Goal: Use online tool/utility

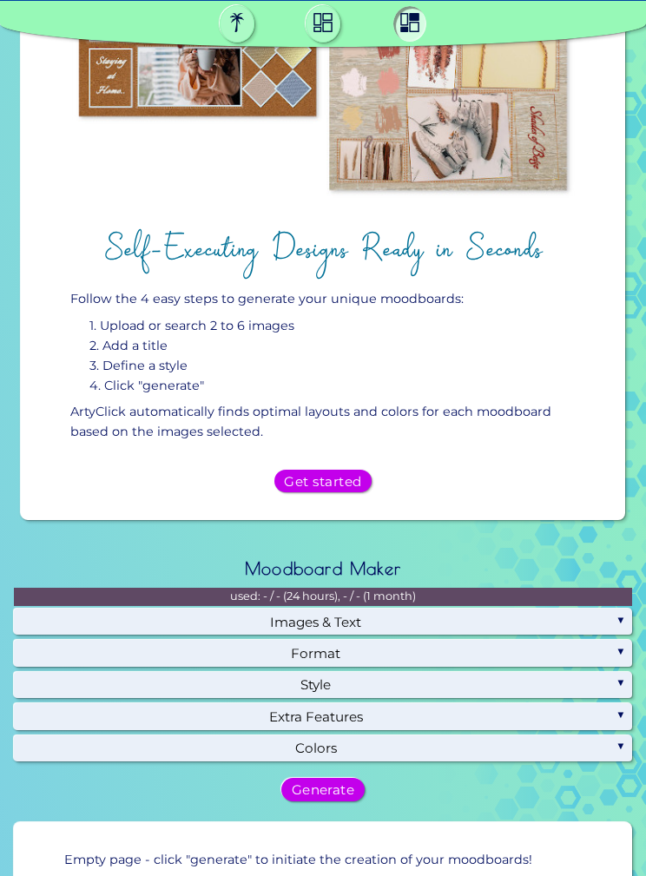
scroll to position [1005, 0]
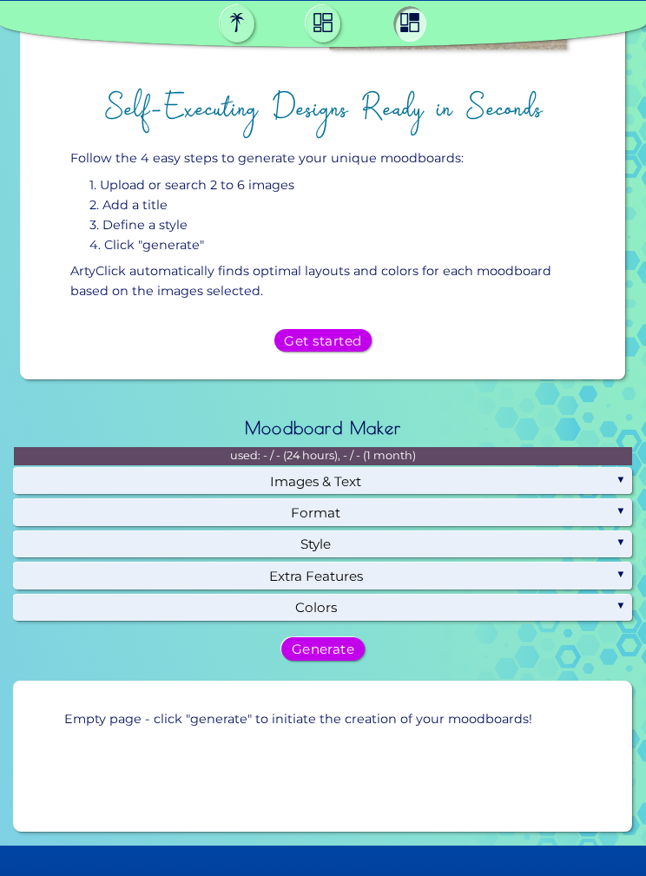
click at [339, 347] on h5 "Get started" at bounding box center [323, 340] width 80 height 14
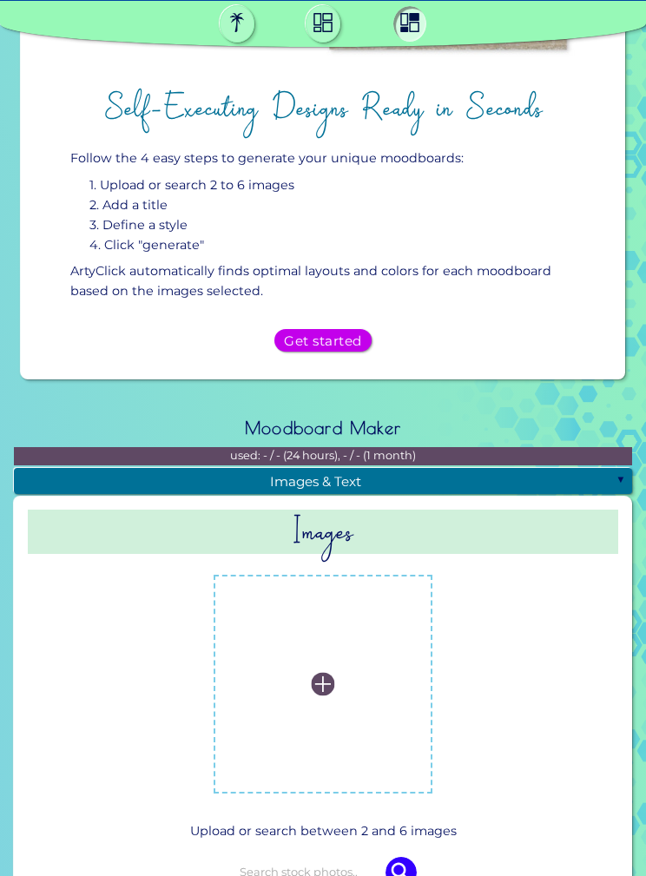
scroll to position [1496, 0]
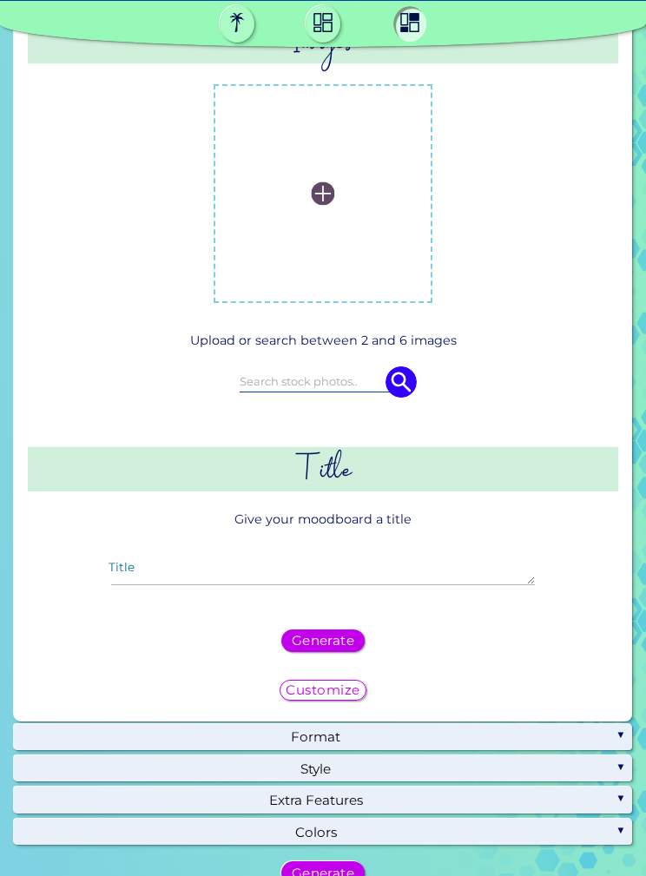
click at [327, 205] on img at bounding box center [322, 192] width 23 height 23
click at [0, 0] on input "file" at bounding box center [0, 0] width 0 height 0
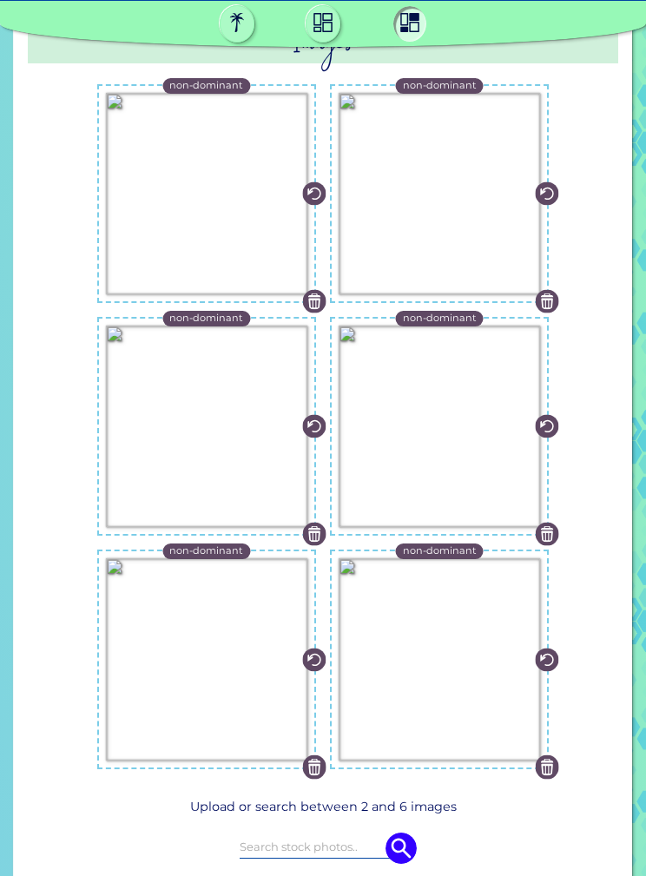
click at [184, 410] on img at bounding box center [206, 426] width 201 height 201
click at [0, 0] on input "file" at bounding box center [0, 0] width 0 height 0
click at [484, 729] on img at bounding box center [439, 658] width 201 height 201
click at [0, 0] on input "file" at bounding box center [0, 0] width 0 height 0
click at [459, 559] on p "non-dominant" at bounding box center [440, 551] width 74 height 16
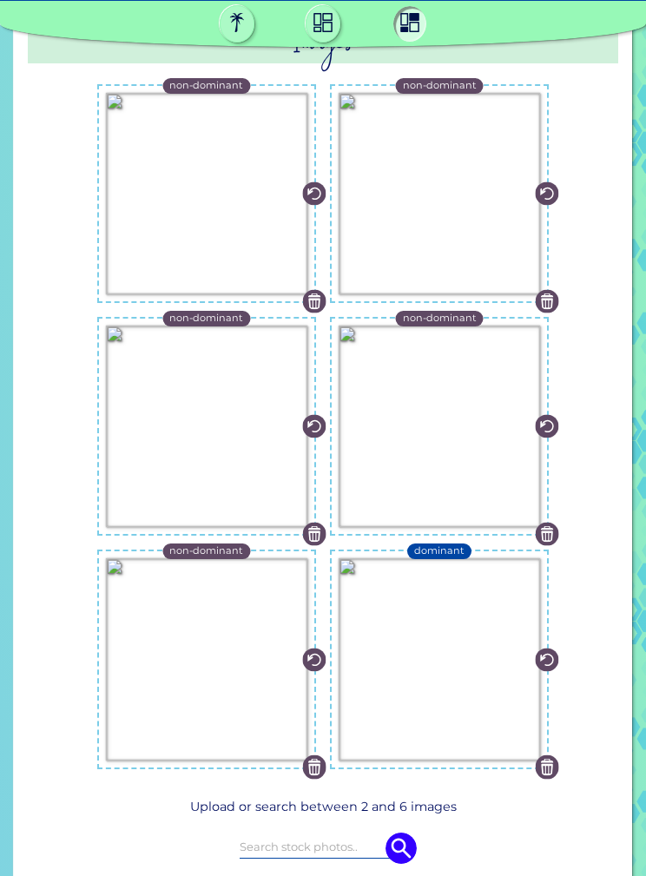
click at [556, 142] on div "non-dominant" at bounding box center [439, 193] width 233 height 233
click at [141, 294] on img at bounding box center [206, 193] width 201 height 201
click at [0, 0] on input "file" at bounding box center [0, 0] width 0 height 0
click at [262, 294] on img at bounding box center [206, 193] width 201 height 201
click at [0, 0] on input "file" at bounding box center [0, 0] width 0 height 0
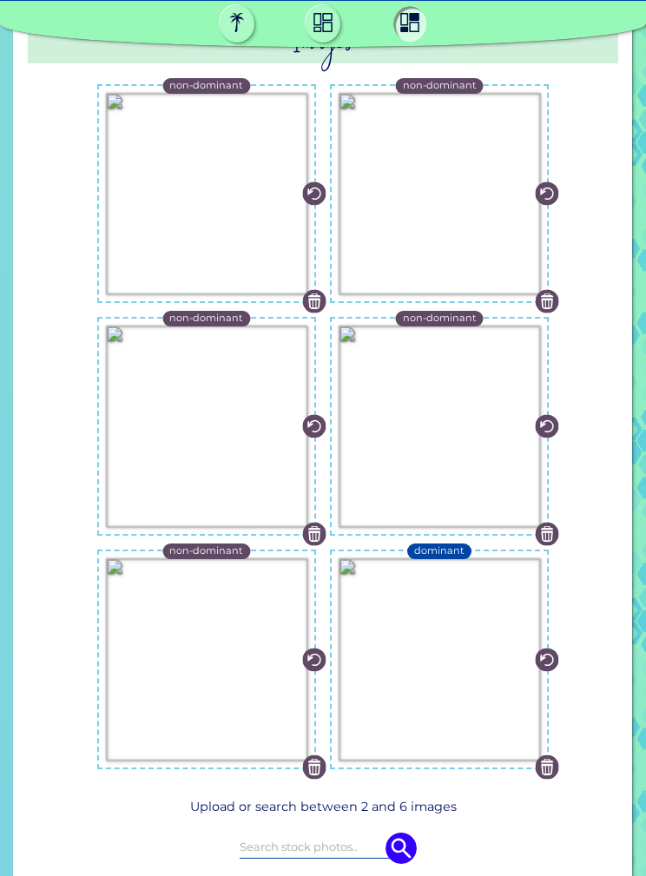
scroll to position [743, 0]
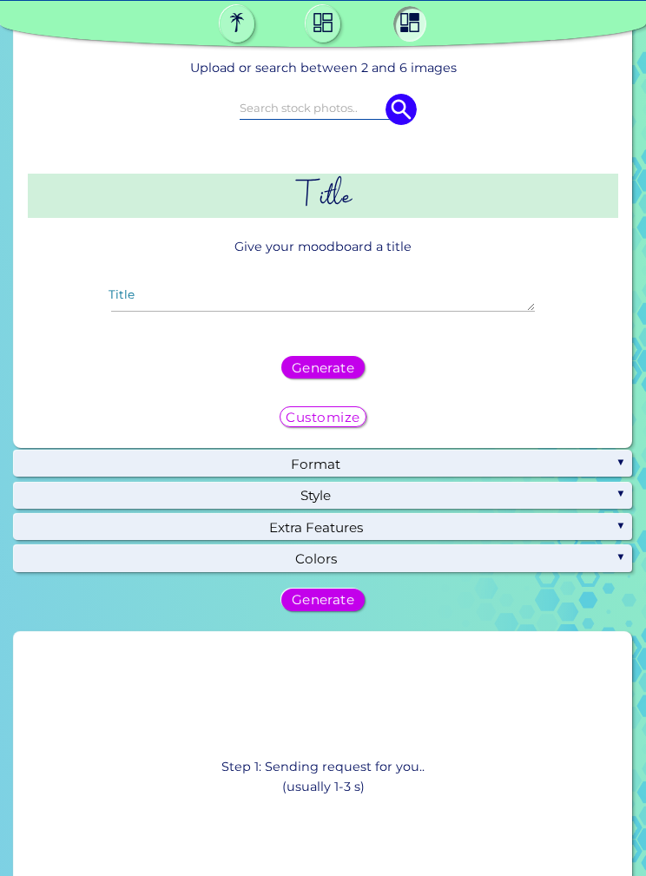
click at [603, 477] on div "Format" at bounding box center [323, 464] width 618 height 26
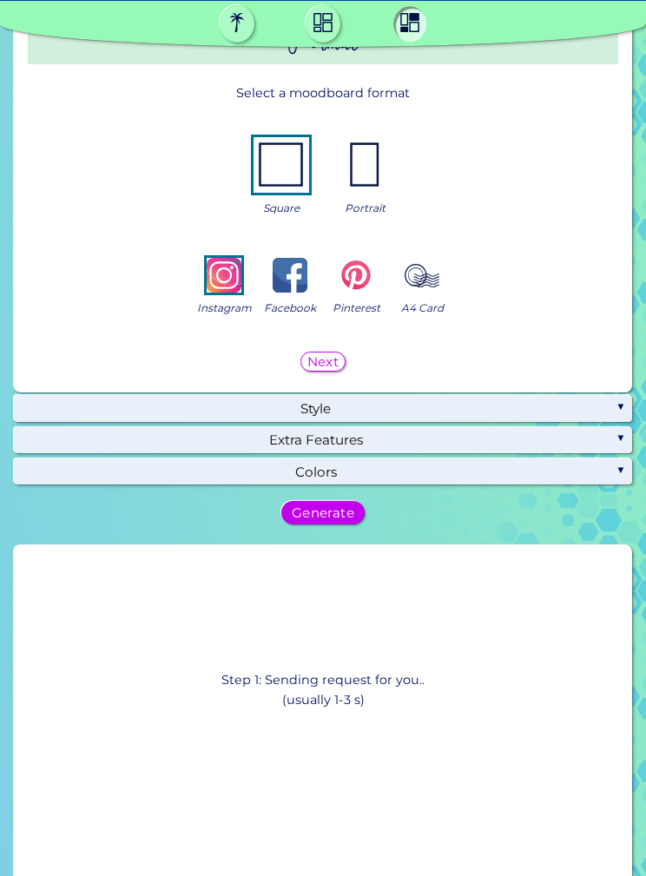
click at [370, 193] on img at bounding box center [365, 165] width 56 height 56
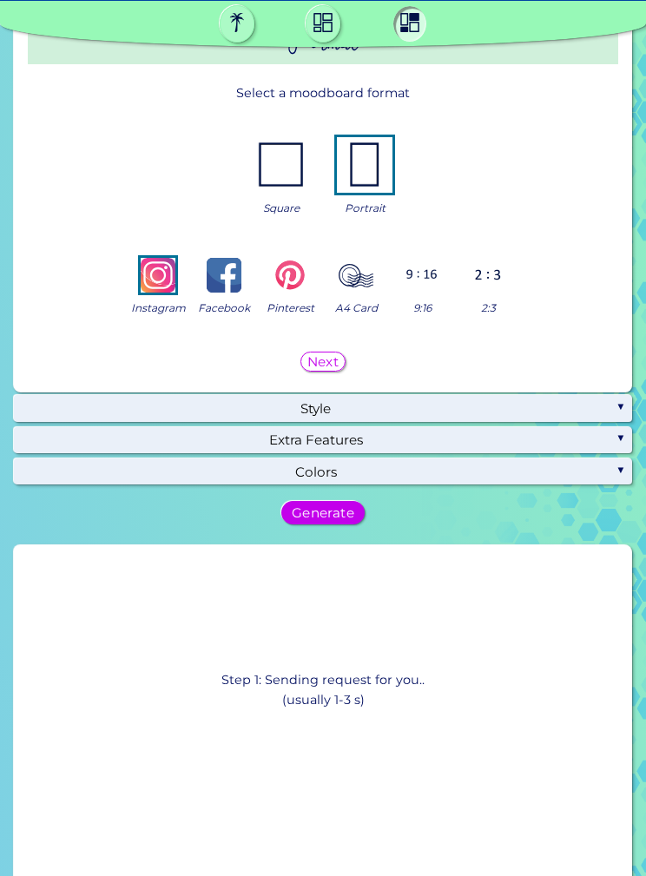
click at [274, 193] on img at bounding box center [281, 165] width 56 height 56
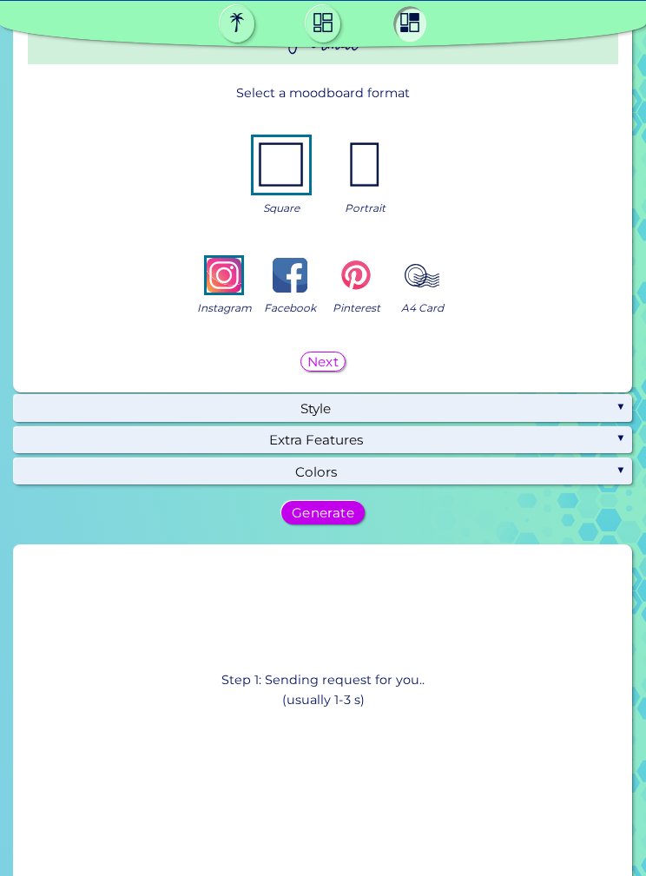
click at [575, 421] on div "Style" at bounding box center [323, 408] width 618 height 26
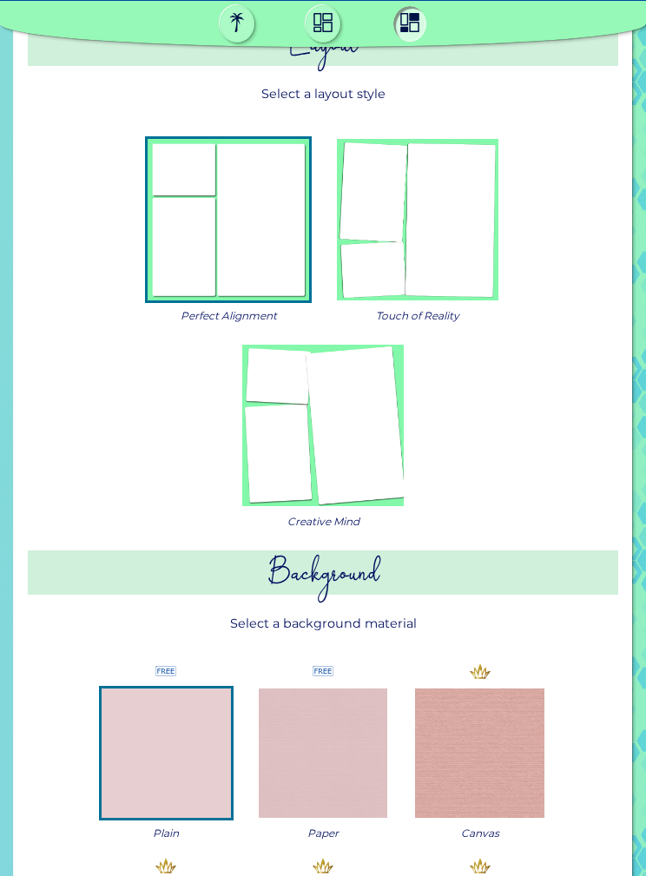
scroll to position [466, 0]
click at [311, 688] on img at bounding box center [323, 752] width 129 height 129
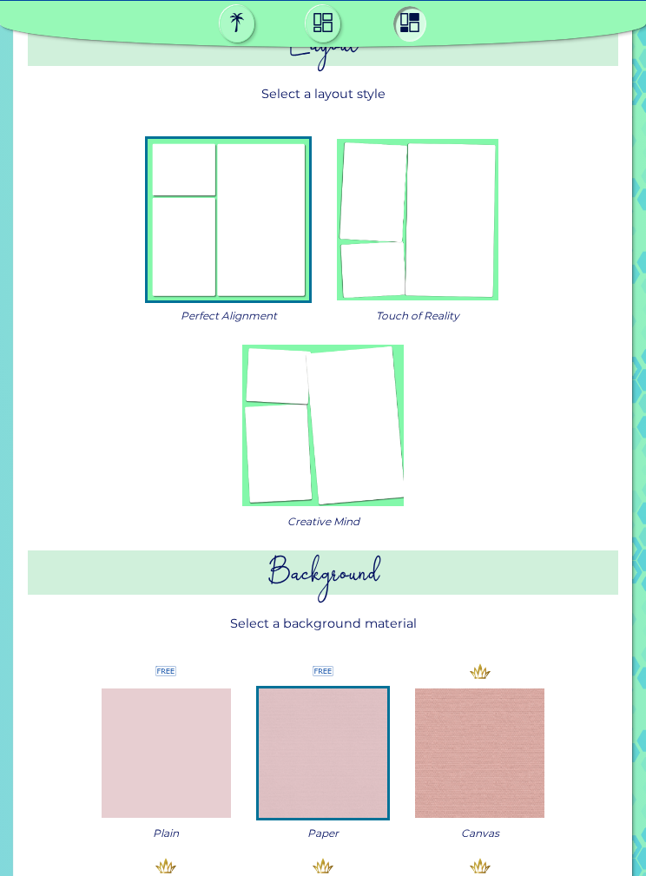
scroll to position [0, 0]
click at [175, 290] on img at bounding box center [228, 219] width 161 height 161
click at [202, 292] on img at bounding box center [228, 219] width 161 height 161
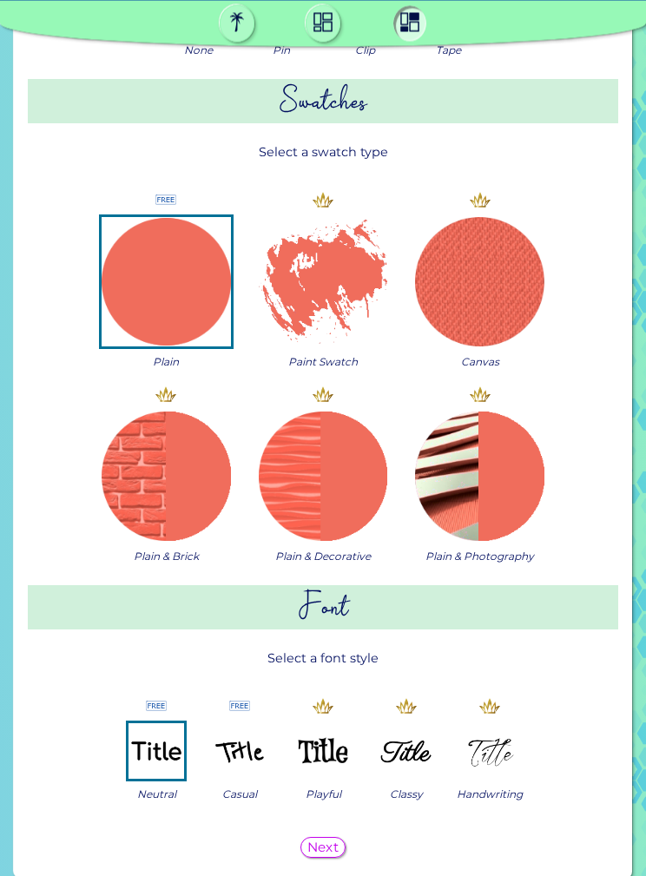
scroll to position [2796, 0]
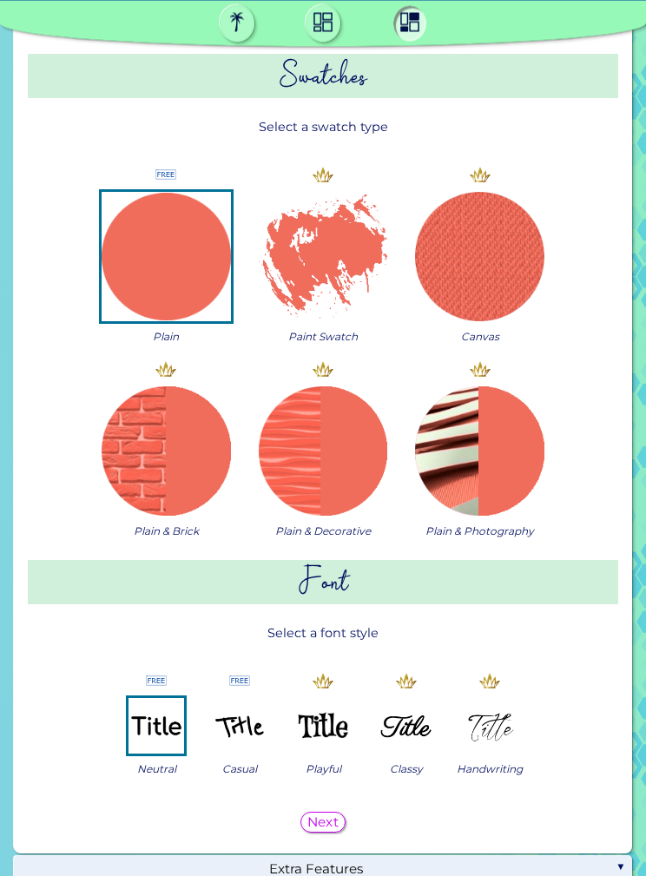
click at [511, 322] on img at bounding box center [479, 257] width 129 height 129
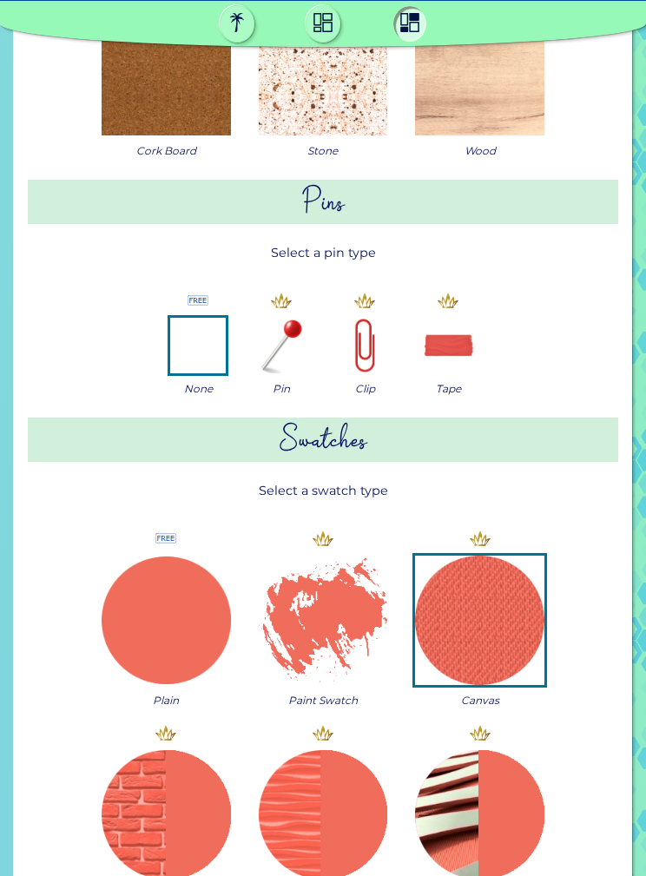
scroll to position [2437, 0]
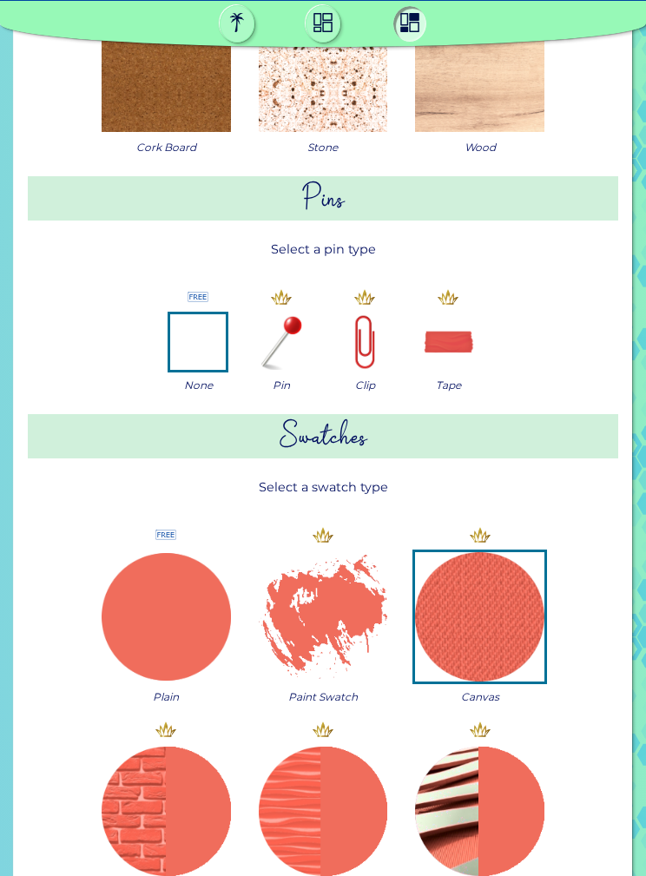
click at [286, 370] on img at bounding box center [281, 342] width 56 height 56
click at [181, 370] on img at bounding box center [198, 342] width 56 height 56
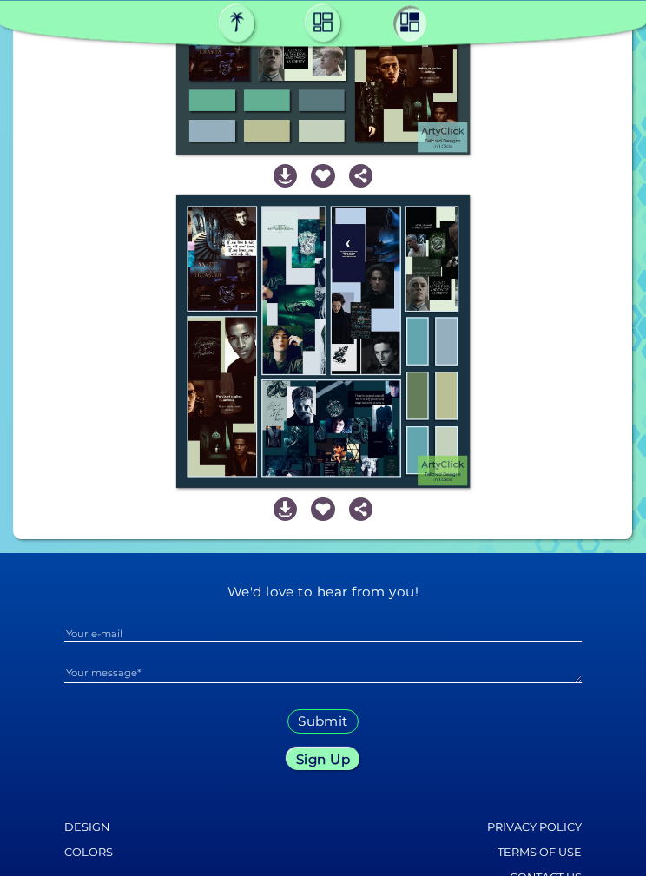
scroll to position [0, 0]
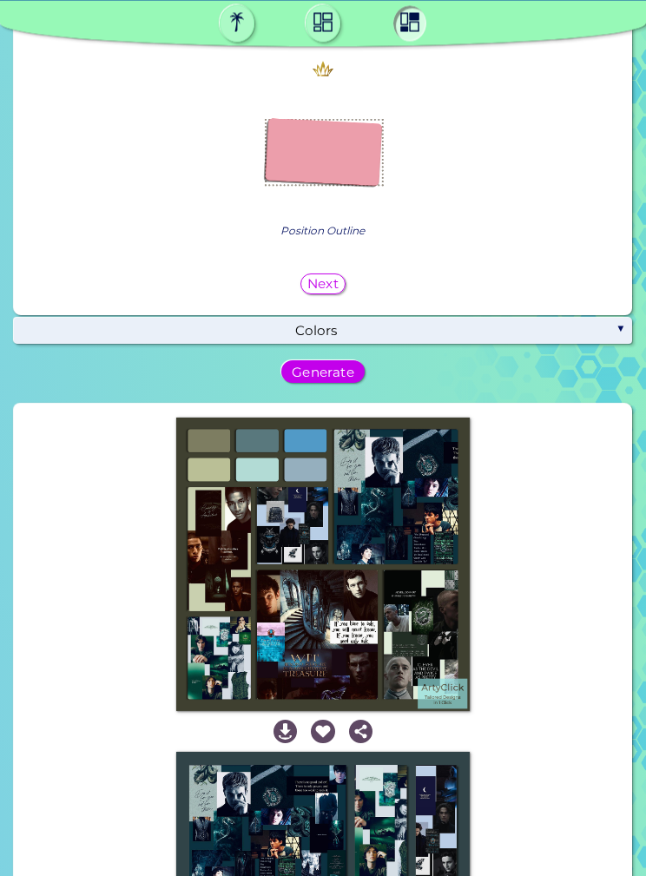
click at [529, 345] on div "Colors" at bounding box center [323, 332] width 618 height 26
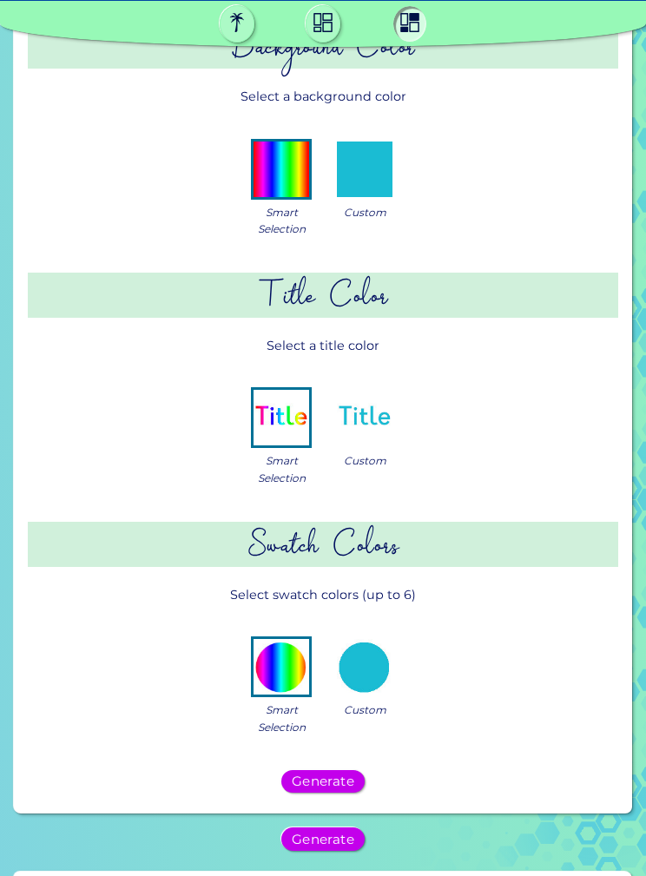
click at [371, 197] on img at bounding box center [365, 169] width 56 height 56
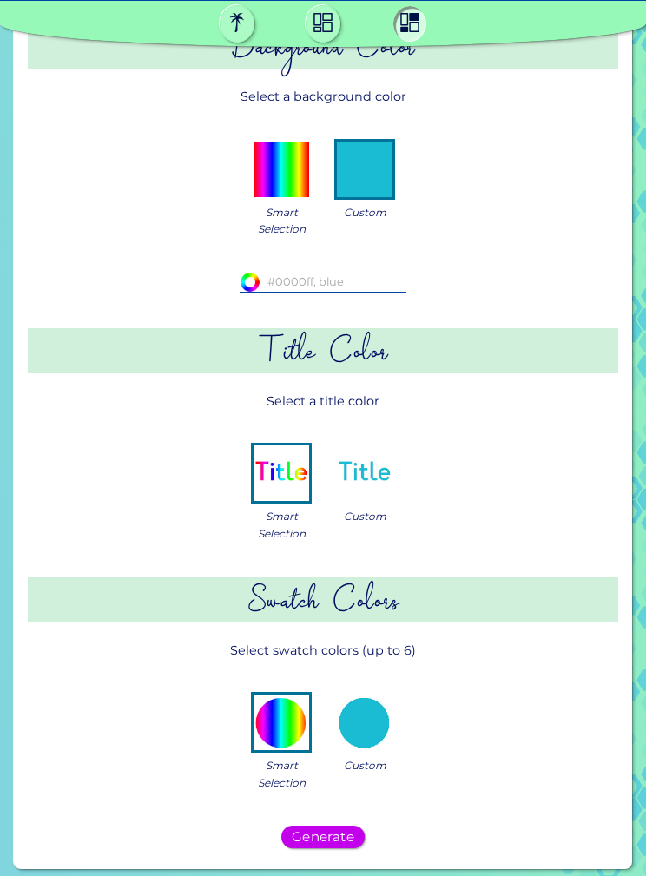
click at [361, 291] on input at bounding box center [323, 281] width 167 height 19
click at [510, 227] on div "Smart Selection Custom" at bounding box center [322, 186] width 531 height 130
click at [374, 501] on img at bounding box center [365, 473] width 56 height 56
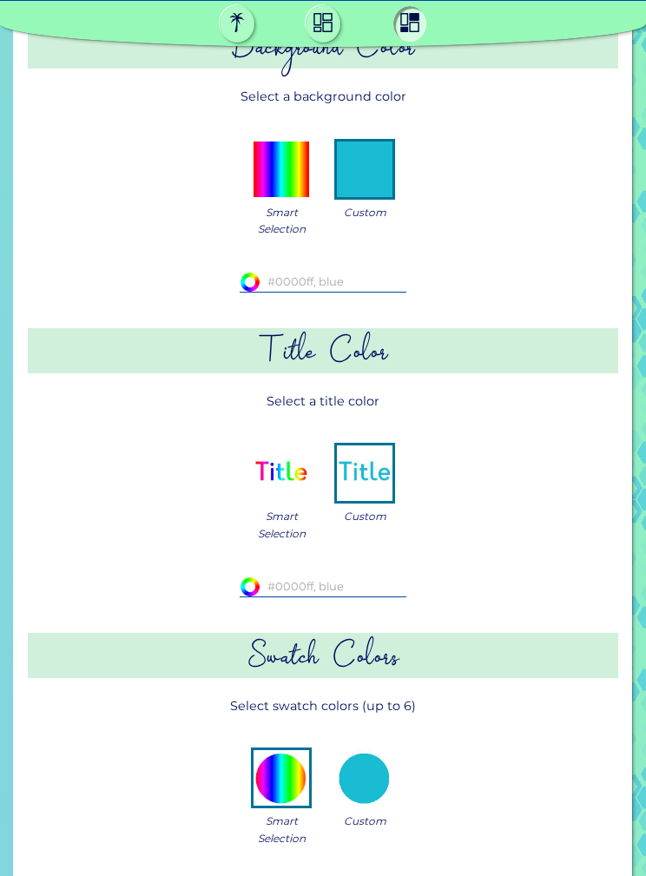
click at [380, 197] on img at bounding box center [365, 169] width 56 height 56
click at [248, 293] on img at bounding box center [250, 282] width 21 height 21
click at [294, 197] on img at bounding box center [281, 169] width 56 height 56
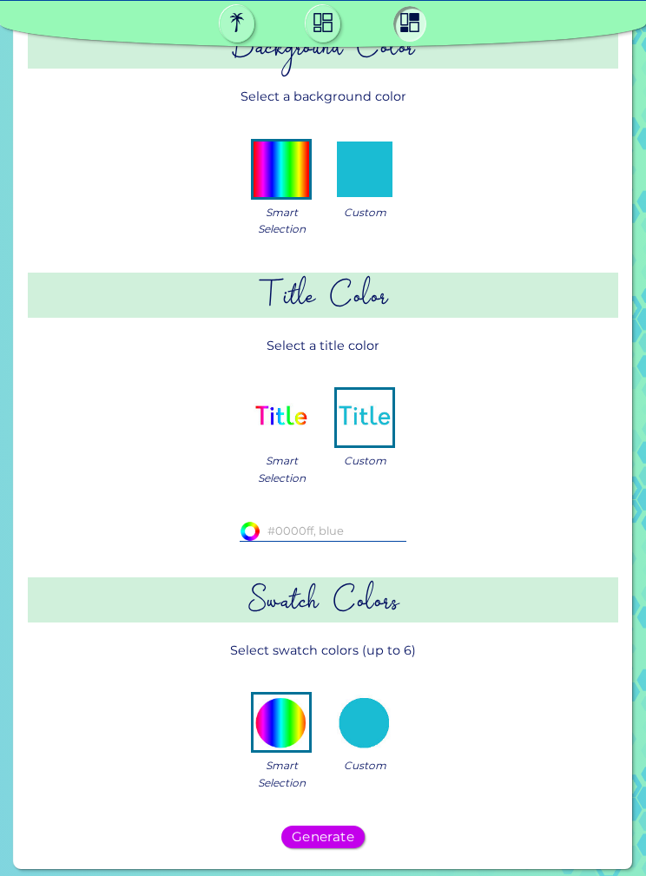
click at [252, 30] on img at bounding box center [236, 22] width 33 height 33
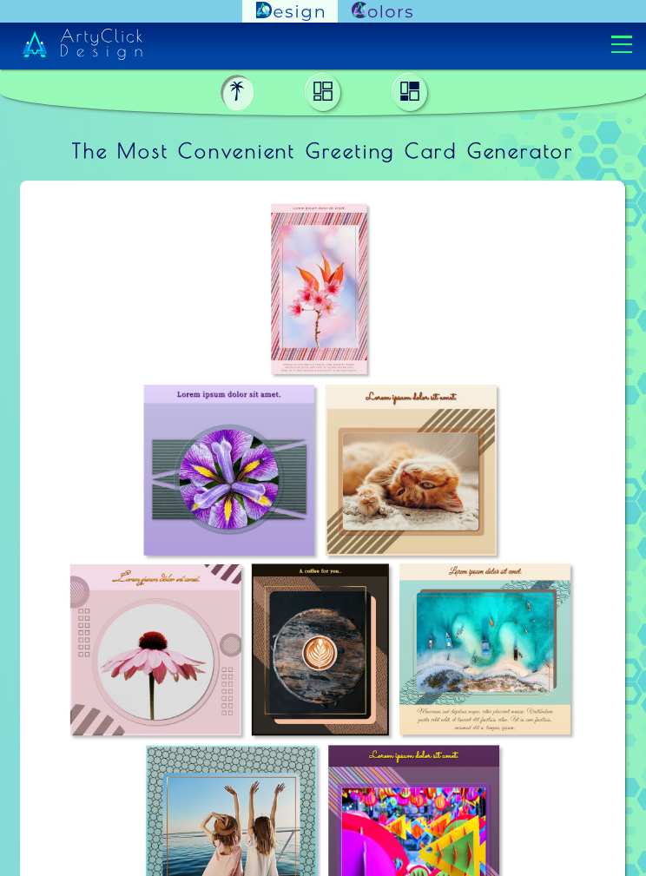
scroll to position [1040, 0]
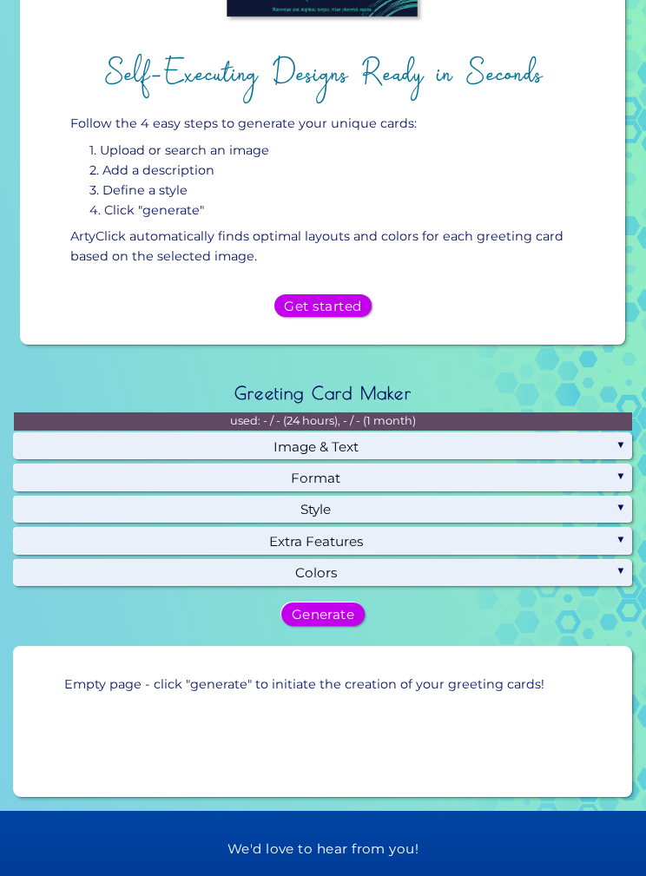
click at [358, 312] on h5 "Get started" at bounding box center [322, 305] width 71 height 12
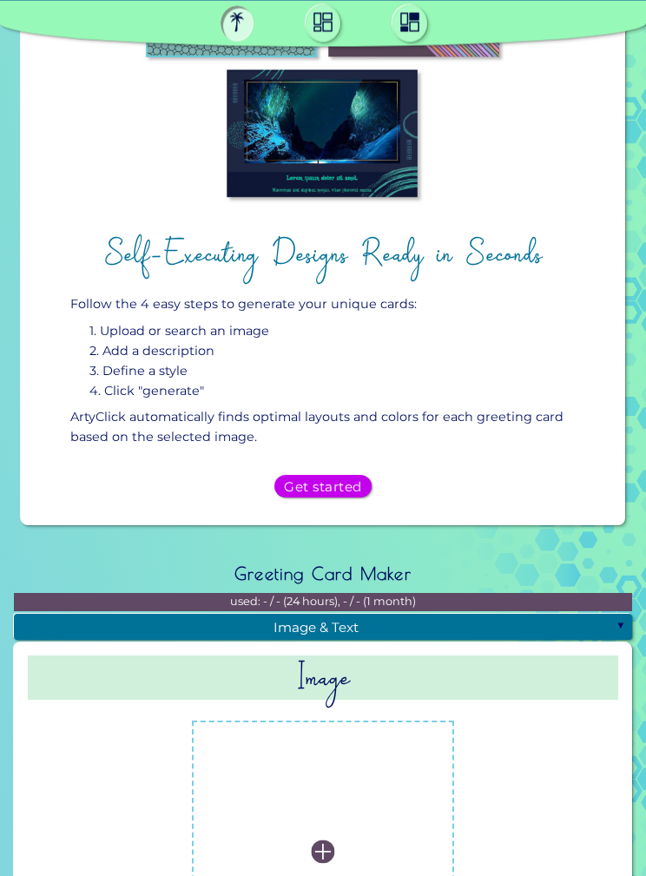
scroll to position [859, 0]
click at [336, 492] on h5 "Get started" at bounding box center [322, 486] width 71 height 12
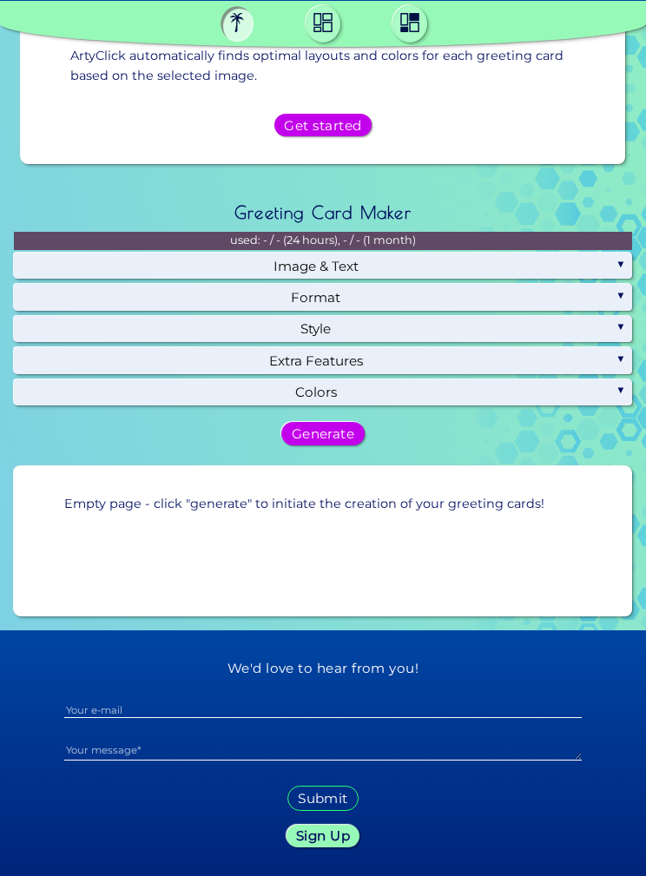
click at [391, 279] on div "Image & Text" at bounding box center [323, 266] width 618 height 26
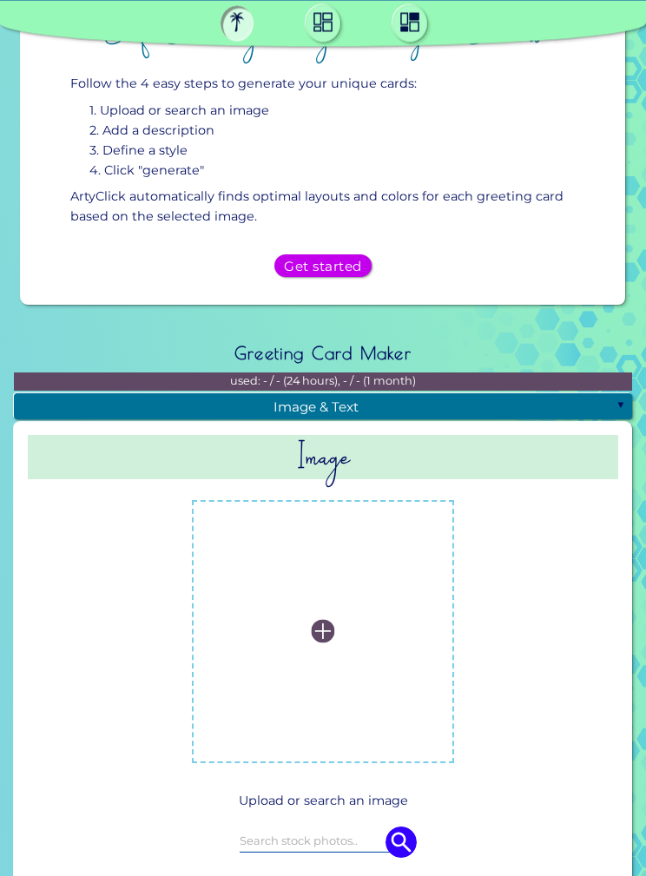
scroll to position [1077, 0]
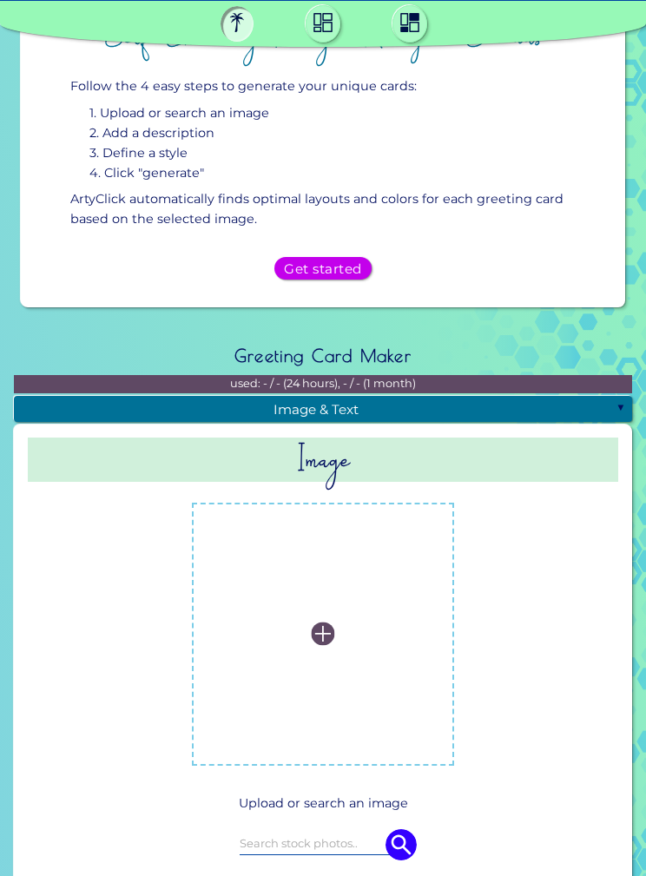
click at [545, 422] on div "Image & Text" at bounding box center [323, 409] width 618 height 26
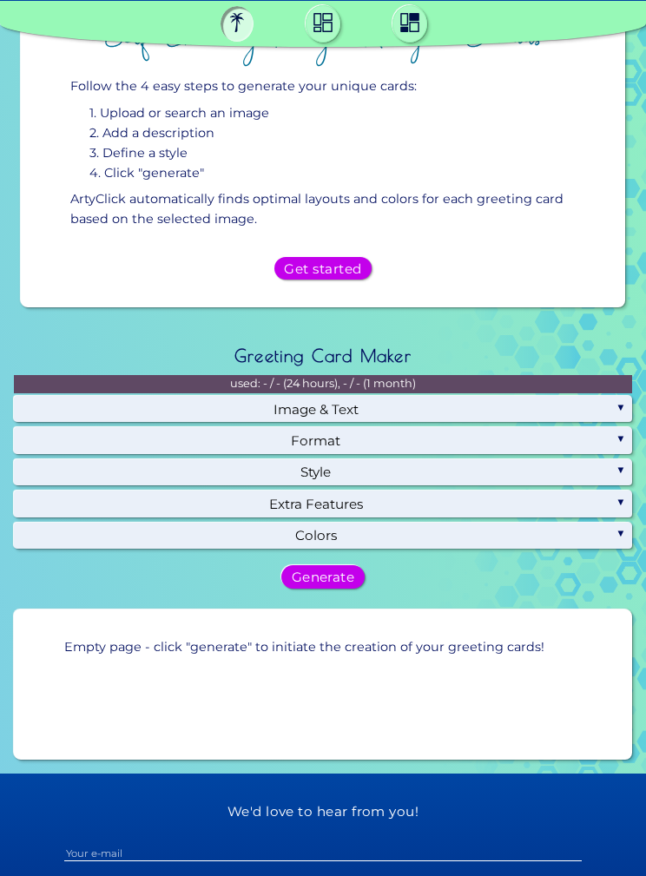
click at [492, 422] on div "Image & Text" at bounding box center [323, 409] width 618 height 26
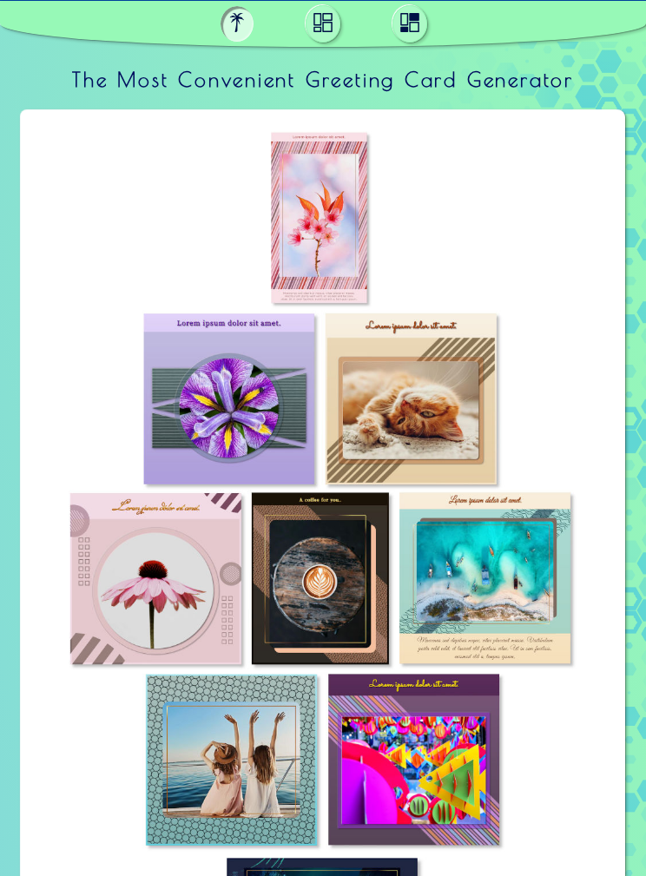
scroll to position [0, 0]
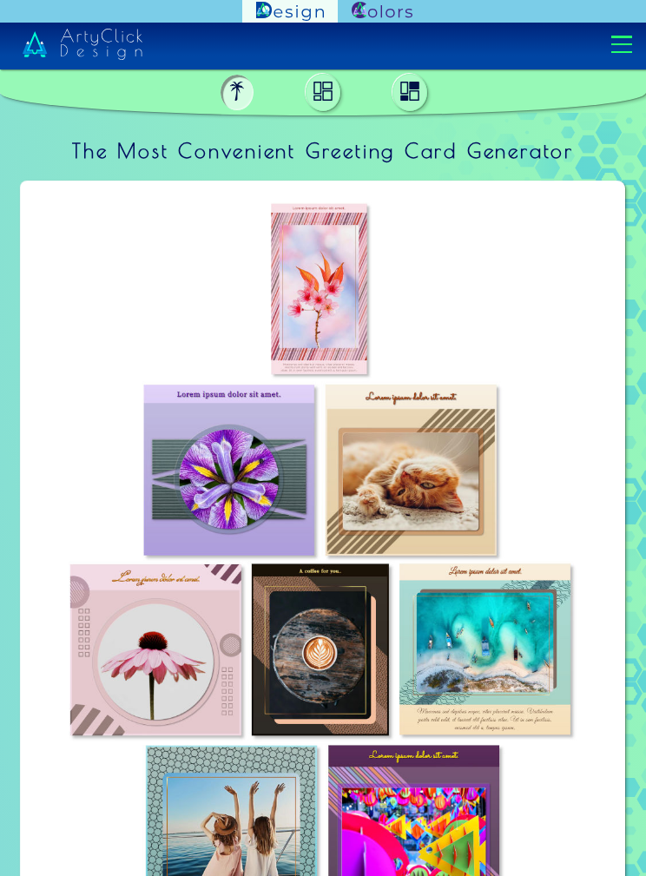
click at [329, 102] on img at bounding box center [322, 91] width 33 height 33
